Goal: Find specific page/section: Find specific page/section

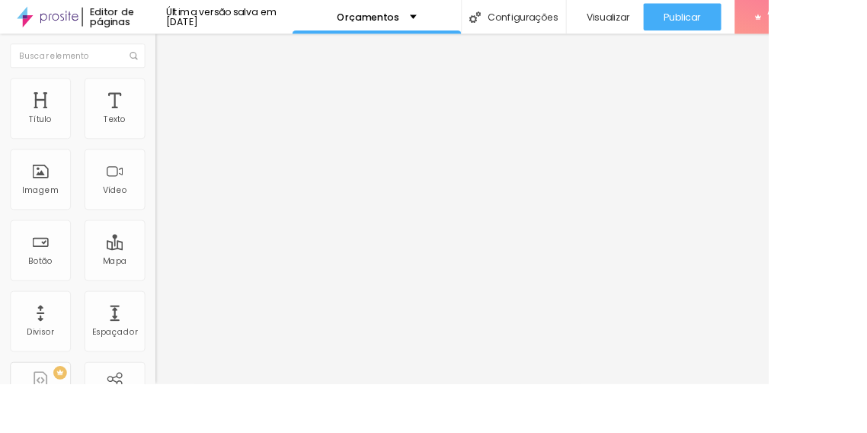
click at [476, 5] on div "Orçamentos" at bounding box center [425, 19] width 191 height 38
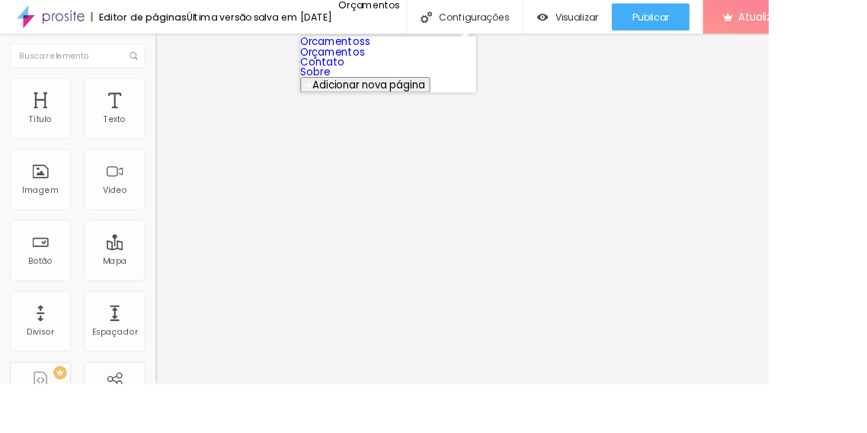
click at [418, 53] on link "Orcamentoss" at bounding box center [378, 47] width 79 height 16
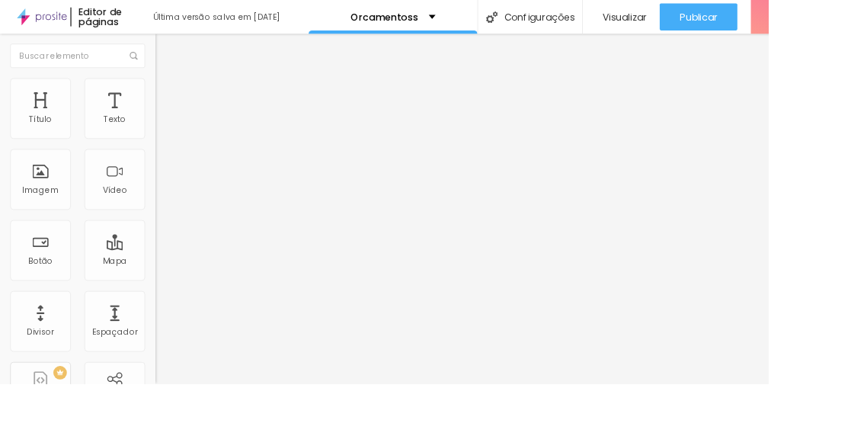
click at [703, 27] on div "Visualizar" at bounding box center [701, 19] width 56 height 30
click at [75, 12] on img at bounding box center [47, 19] width 56 height 38
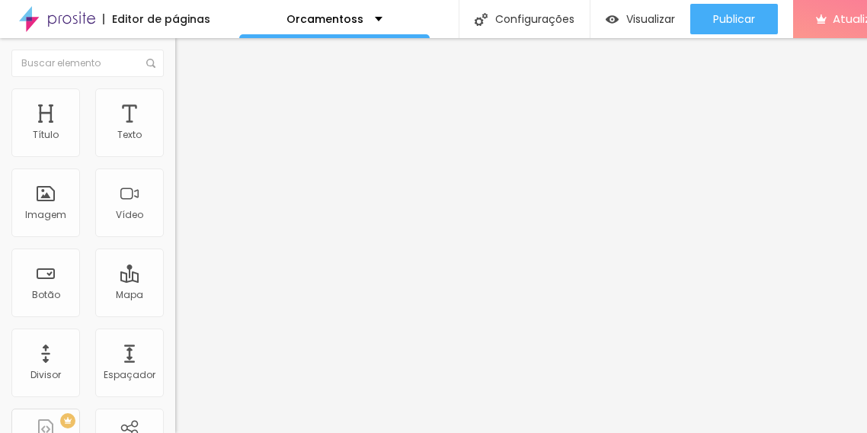
scroll to position [4, 0]
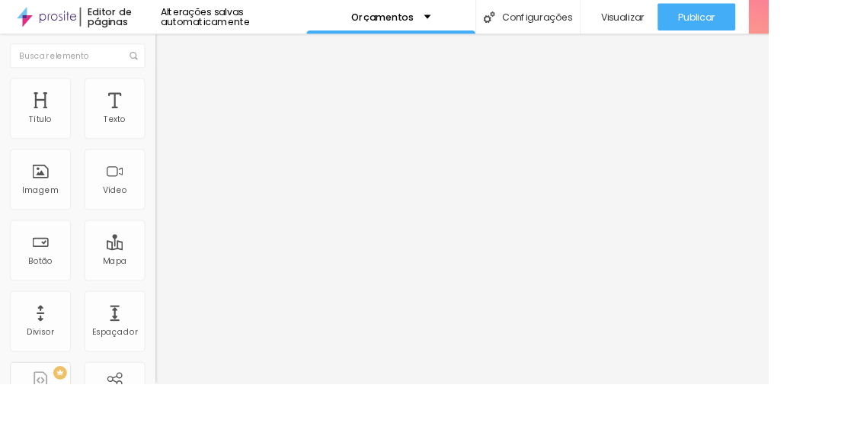
click at [496, 26] on div "Orçamentos" at bounding box center [441, 19] width 191 height 38
click at [90, 21] on div "Editor de páginas" at bounding box center [135, 18] width 91 height 21
click at [72, 27] on img at bounding box center [52, 19] width 67 height 38
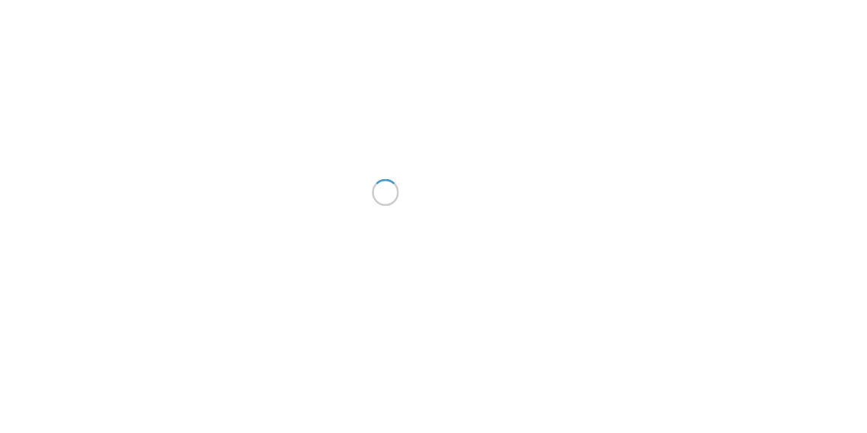
click at [838, 139] on div at bounding box center [433, 216] width 867 height 433
